Goal: Task Accomplishment & Management: Use online tool/utility

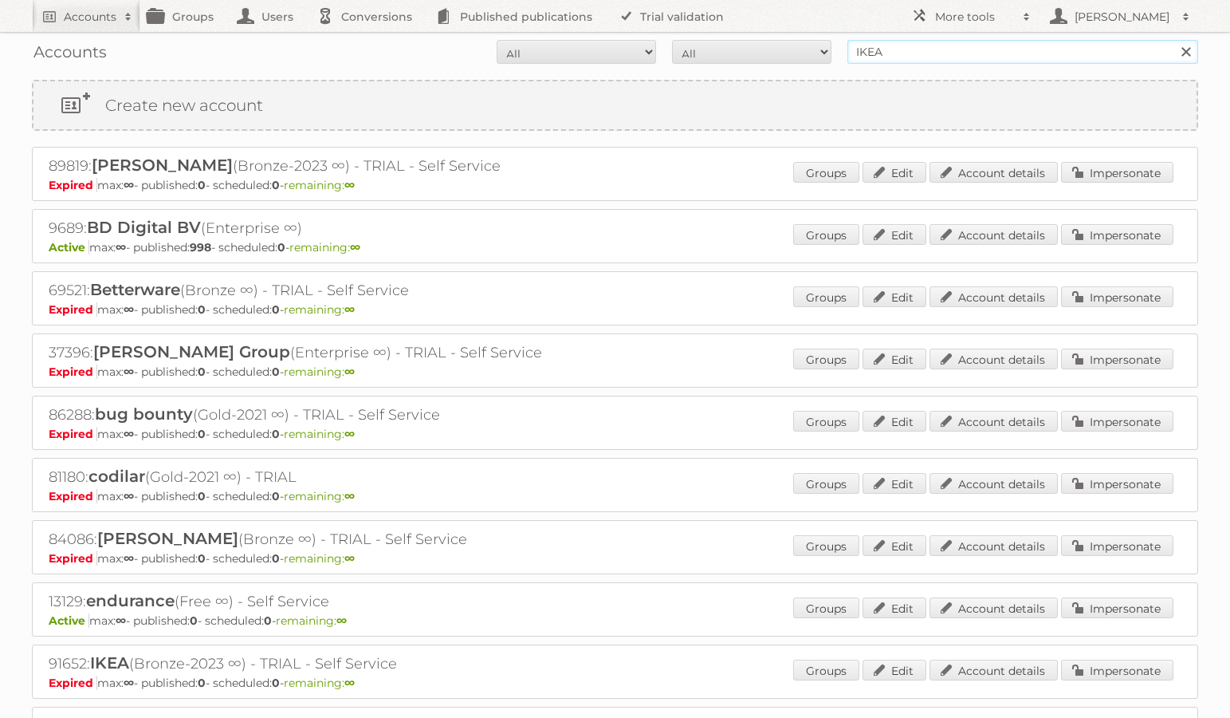
click at [953, 54] on input "IKEA" at bounding box center [1023, 52] width 351 height 24
type input "[PERSON_NAME]"
click at [1174, 40] on input "Search" at bounding box center [1186, 52] width 24 height 24
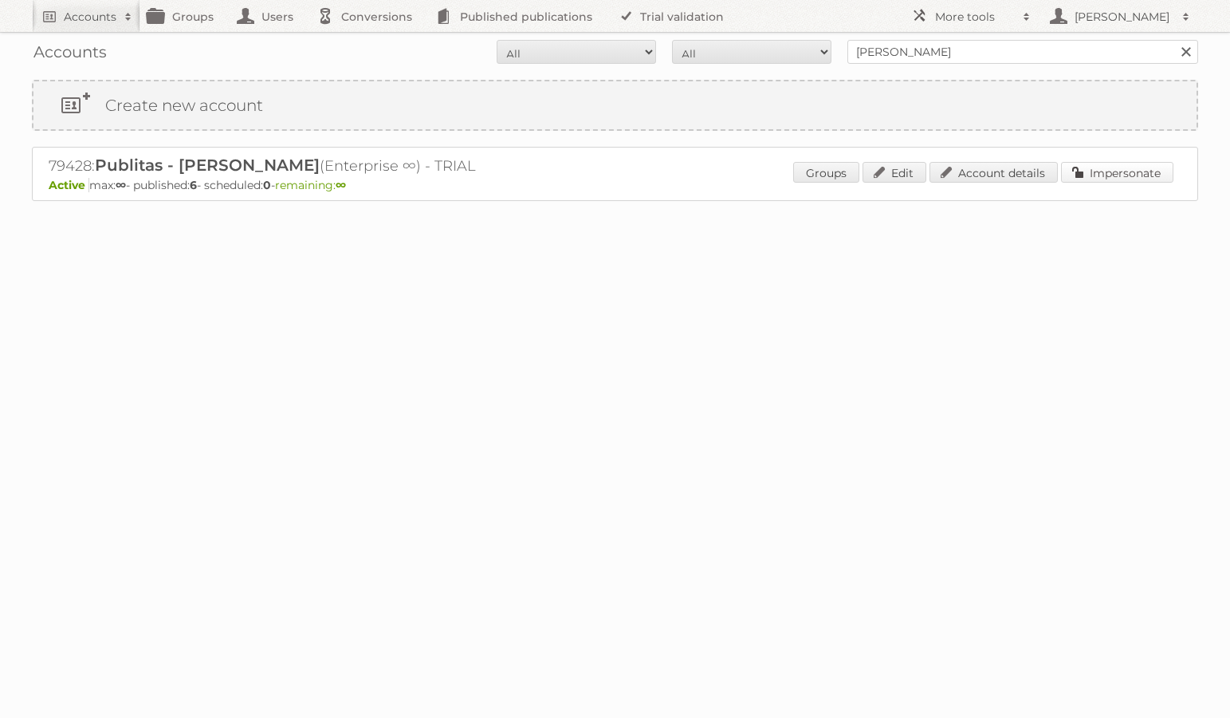
click at [1105, 175] on link "Impersonate" at bounding box center [1117, 172] width 112 height 21
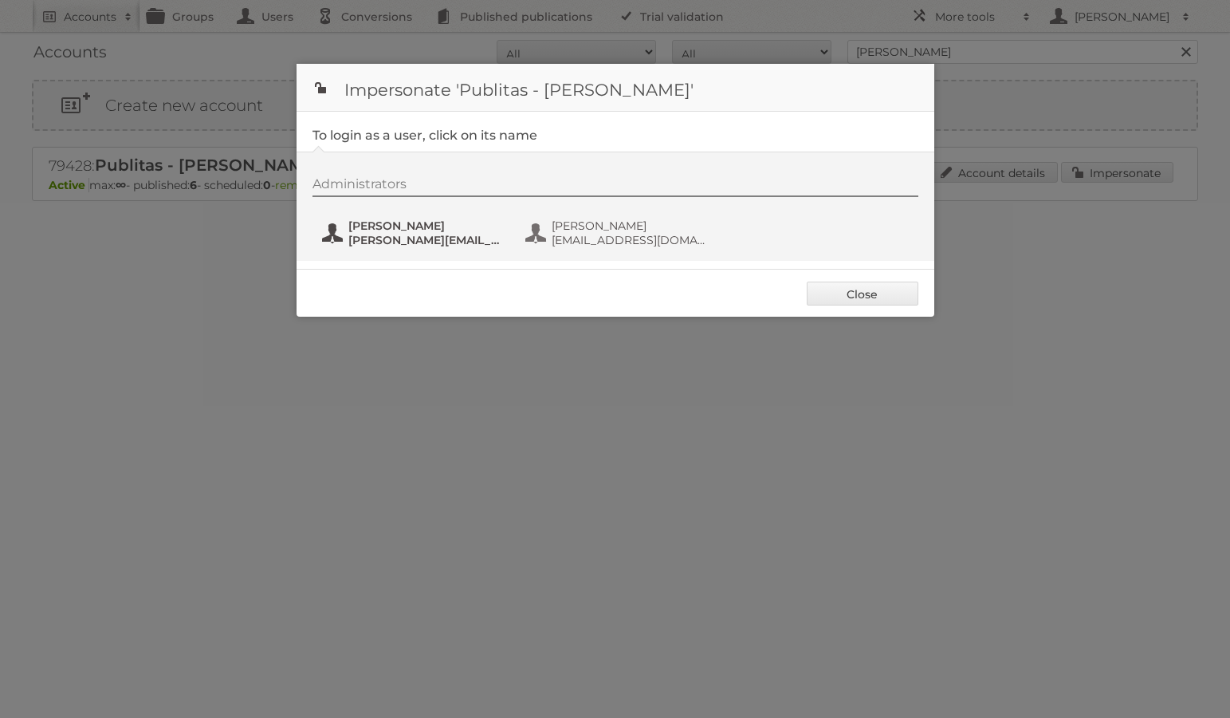
click at [450, 246] on span "[PERSON_NAME][EMAIL_ADDRESS][DOMAIN_NAME]" at bounding box center [425, 240] width 155 height 14
